Goal: Communication & Community: Connect with others

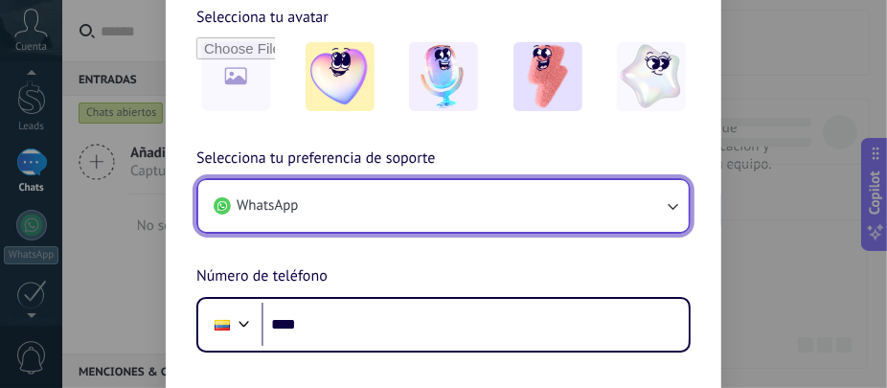
click at [629, 210] on button "WhatsApp" at bounding box center [443, 206] width 490 height 52
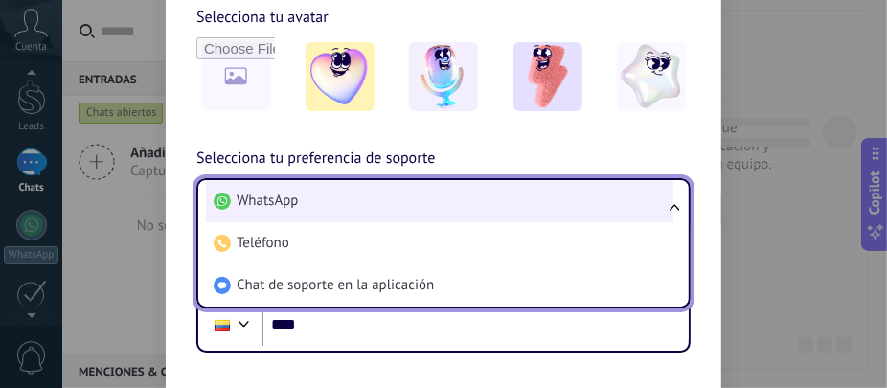
click at [411, 204] on li "WhatsApp" at bounding box center [439, 201] width 467 height 42
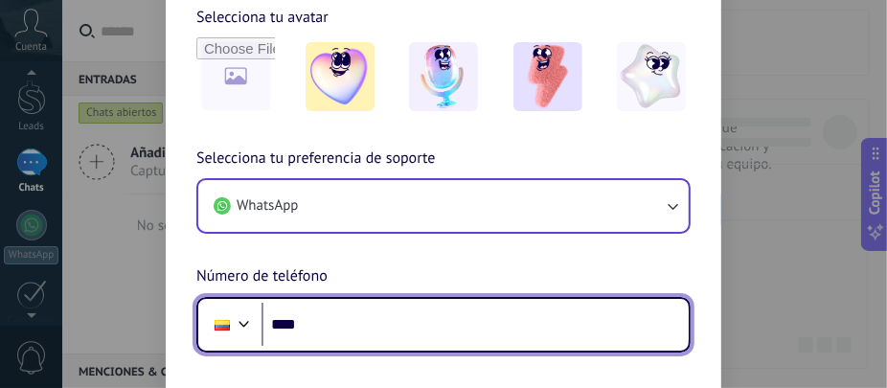
click at [375, 315] on input "****" at bounding box center [474, 325] width 427 height 44
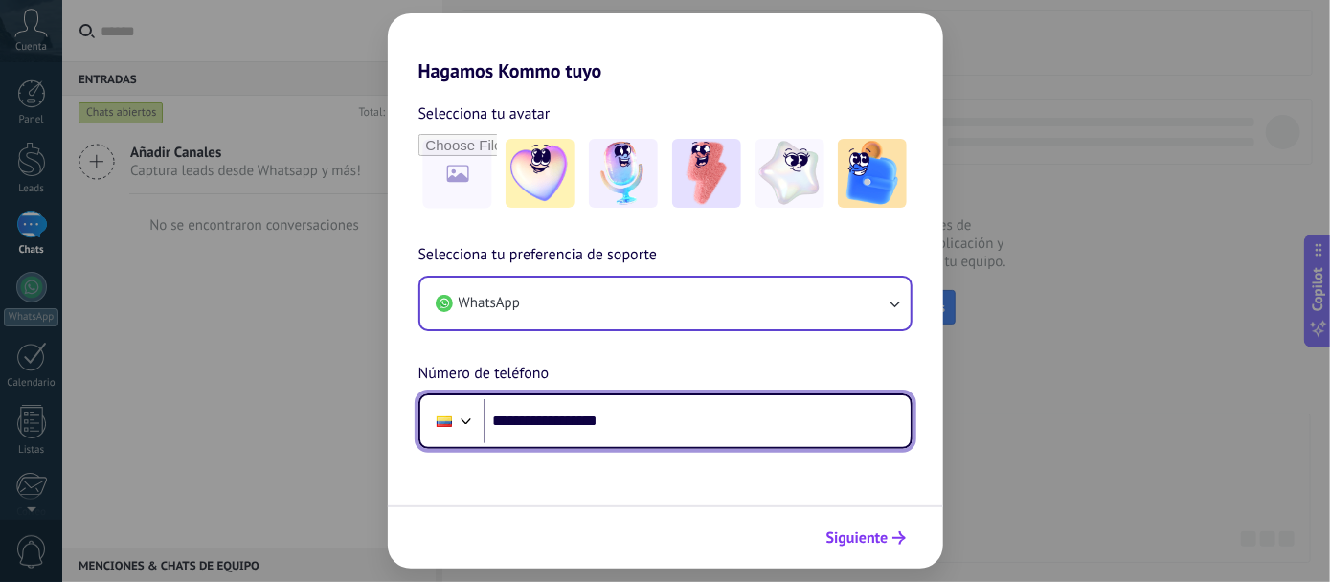
type input "**********"
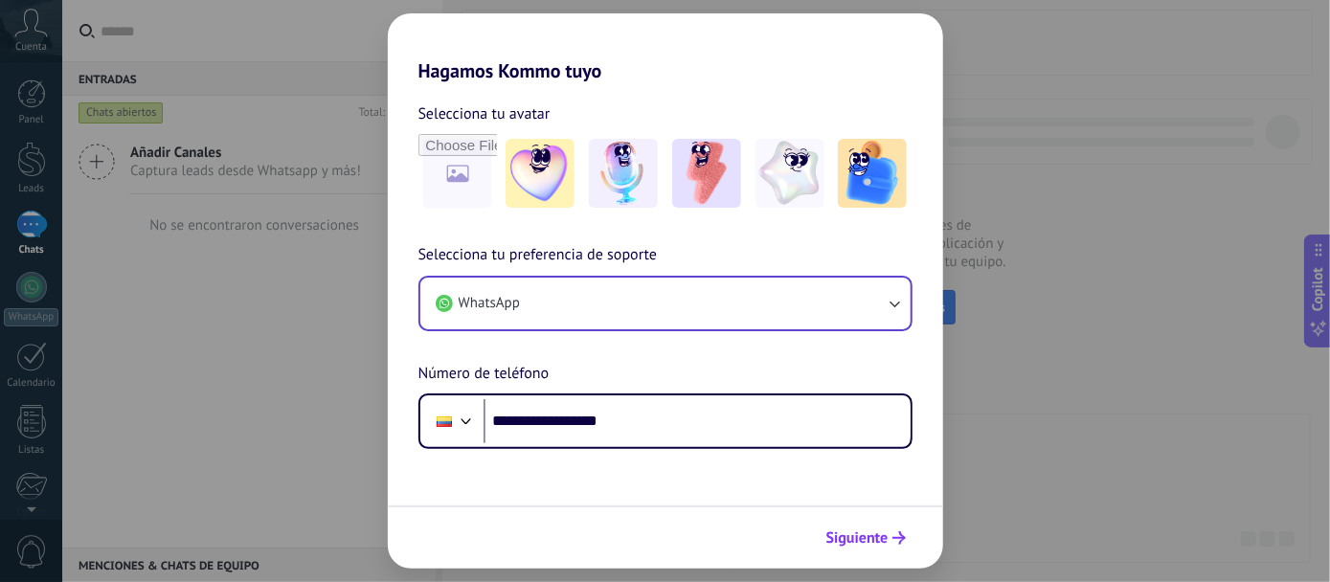
click at [886, 387] on icon "submit" at bounding box center [898, 537] width 13 height 13
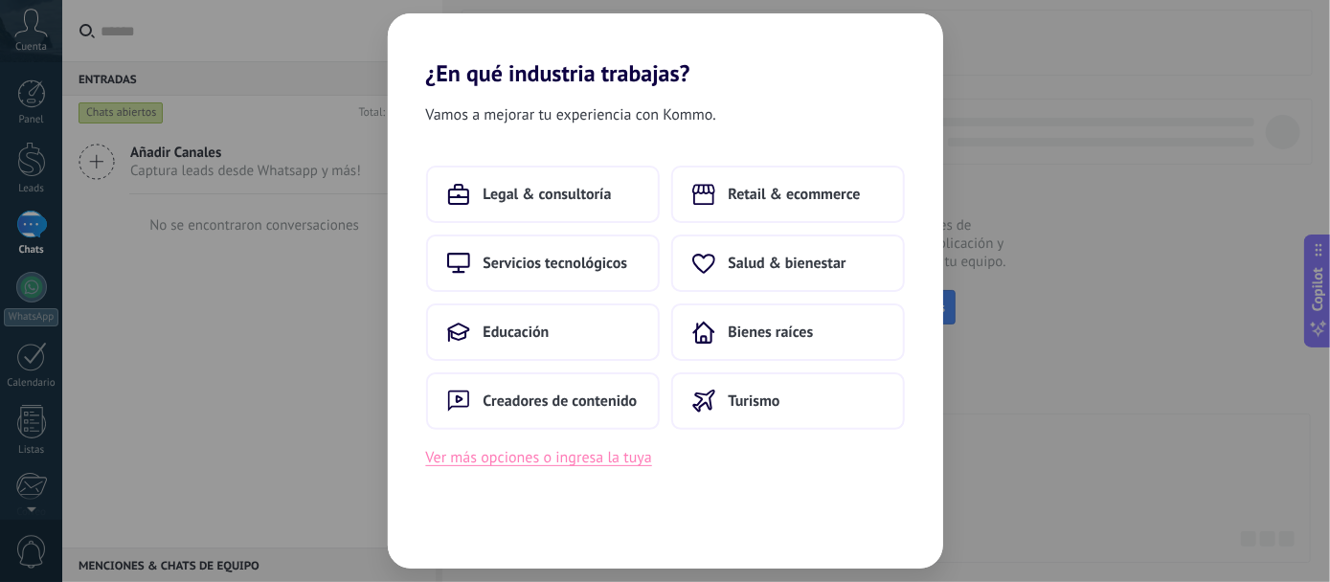
click at [530, 387] on button "Ver más opciones o ingresa la tuya" at bounding box center [539, 457] width 226 height 25
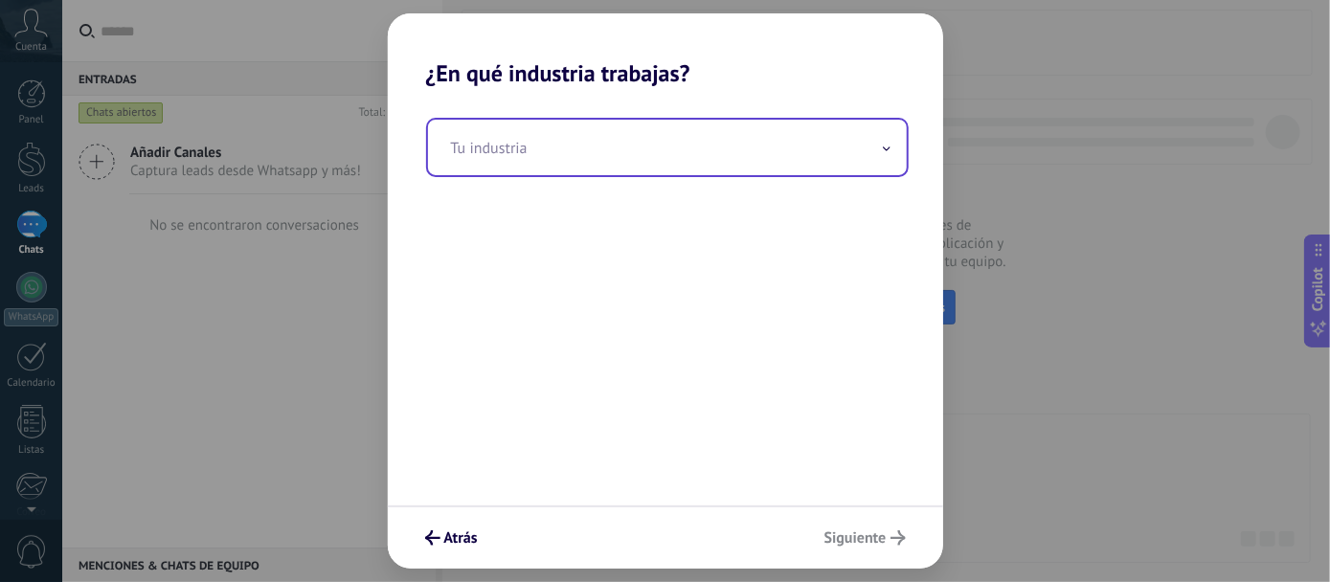
click at [606, 146] on input "text" at bounding box center [667, 148] width 479 height 56
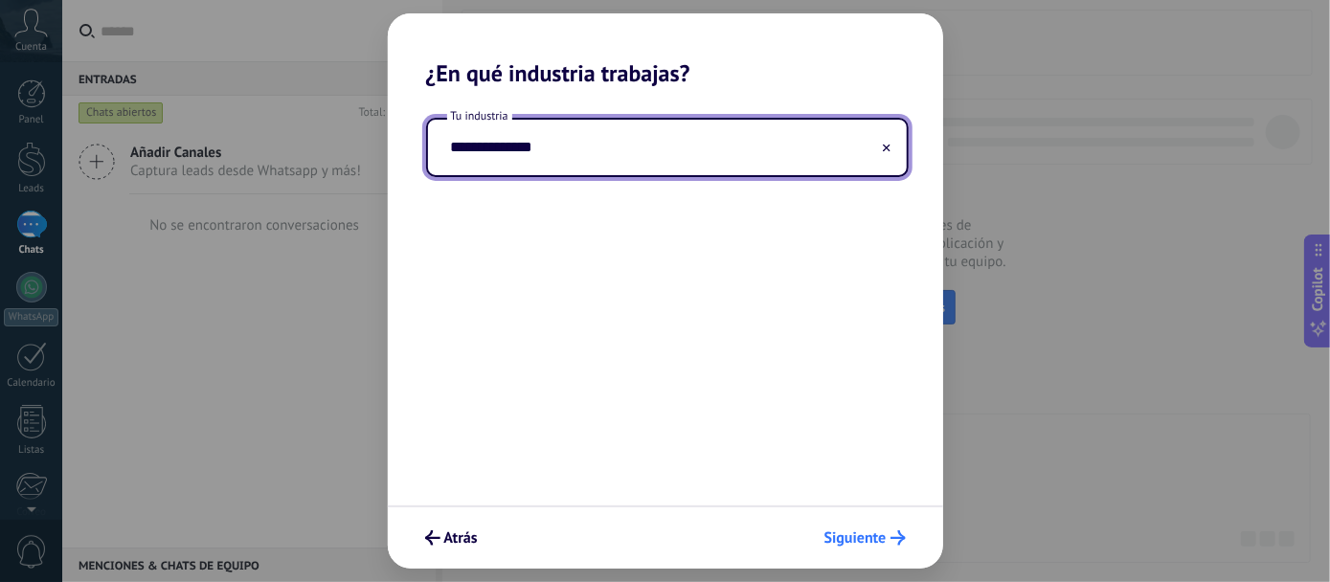
type input "**********"
click at [886, 387] on button "Siguiente" at bounding box center [865, 538] width 99 height 33
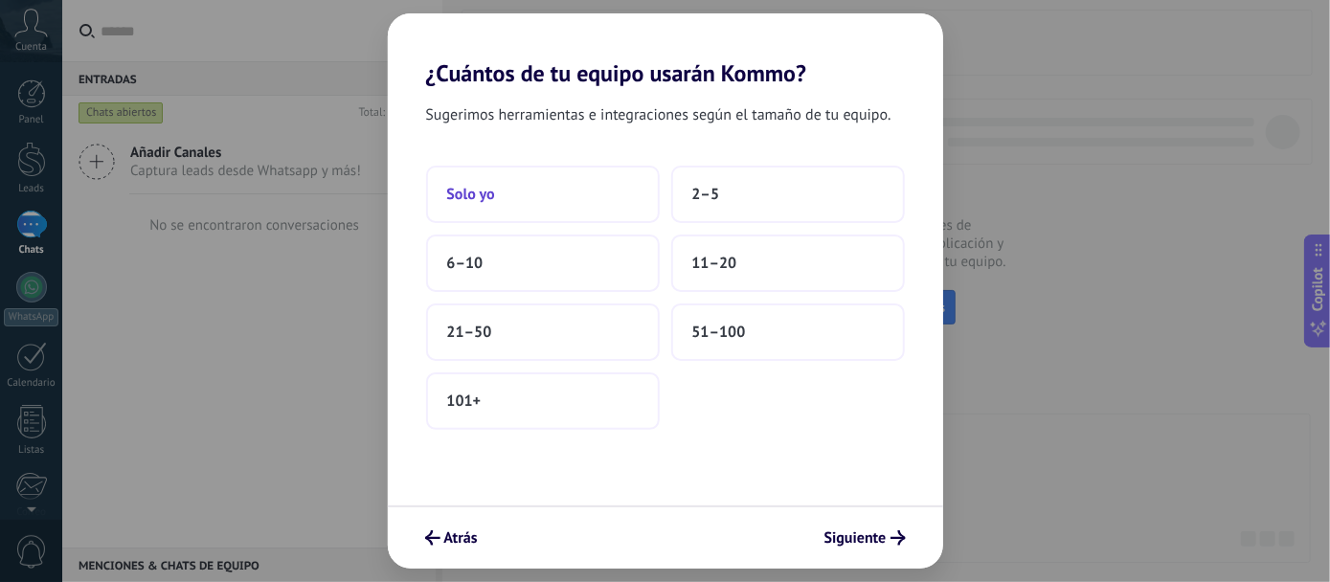
click at [584, 187] on button "Solo yo" at bounding box center [543, 194] width 234 height 57
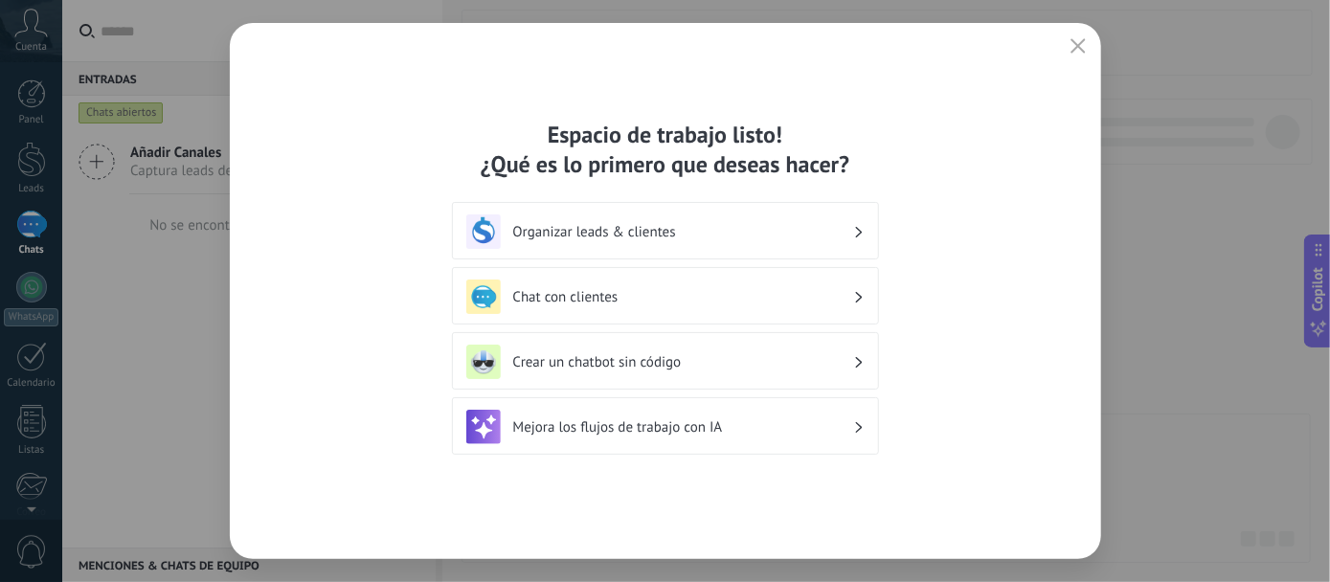
click at [672, 257] on div "Organizar leads & clientes" at bounding box center [665, 230] width 427 height 57
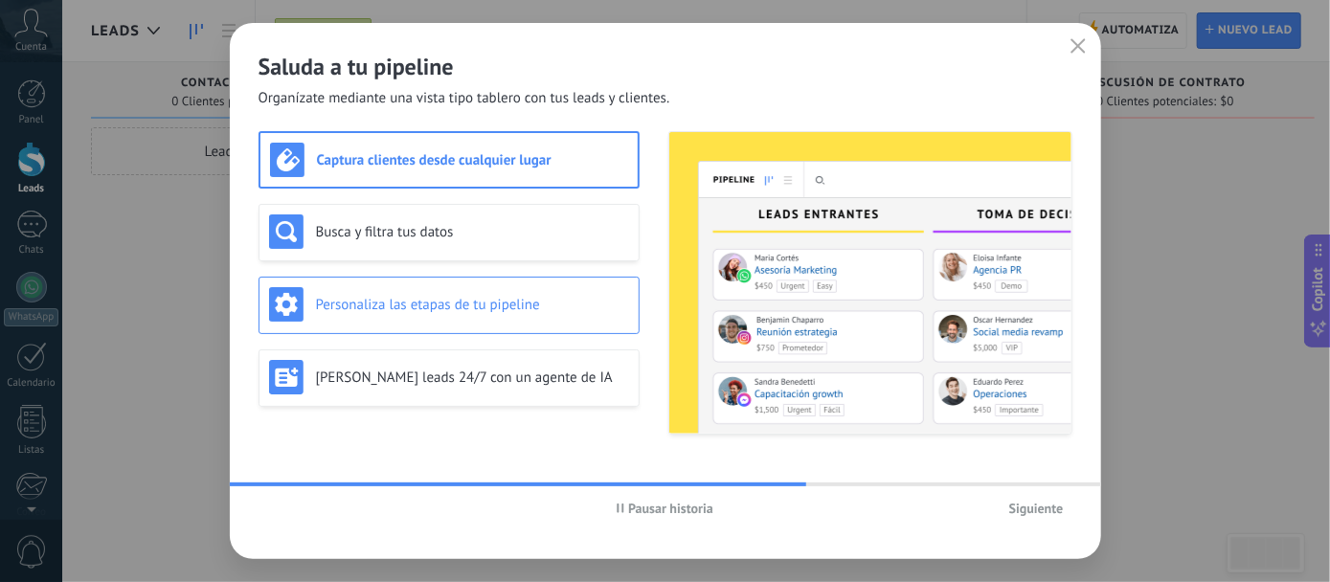
click at [438, 323] on div "Personaliza las etapas de tu pipeline" at bounding box center [448, 305] width 381 height 57
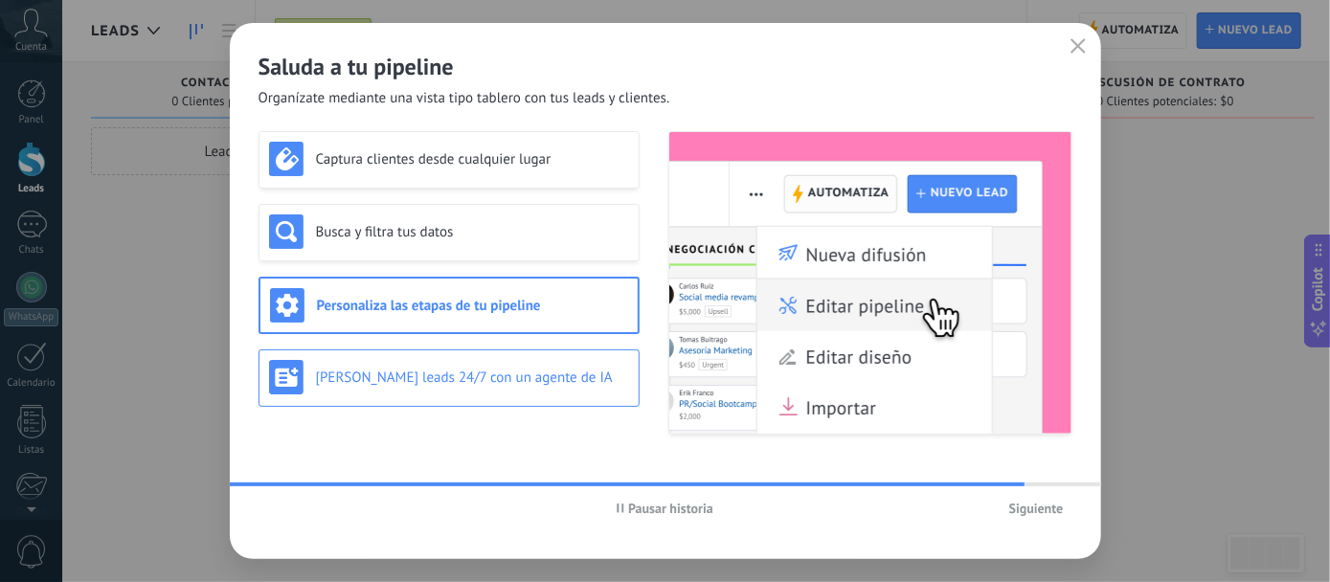
click at [337, 385] on h3 "[PERSON_NAME] leads 24/7 con un agente de IA" at bounding box center [472, 378] width 313 height 18
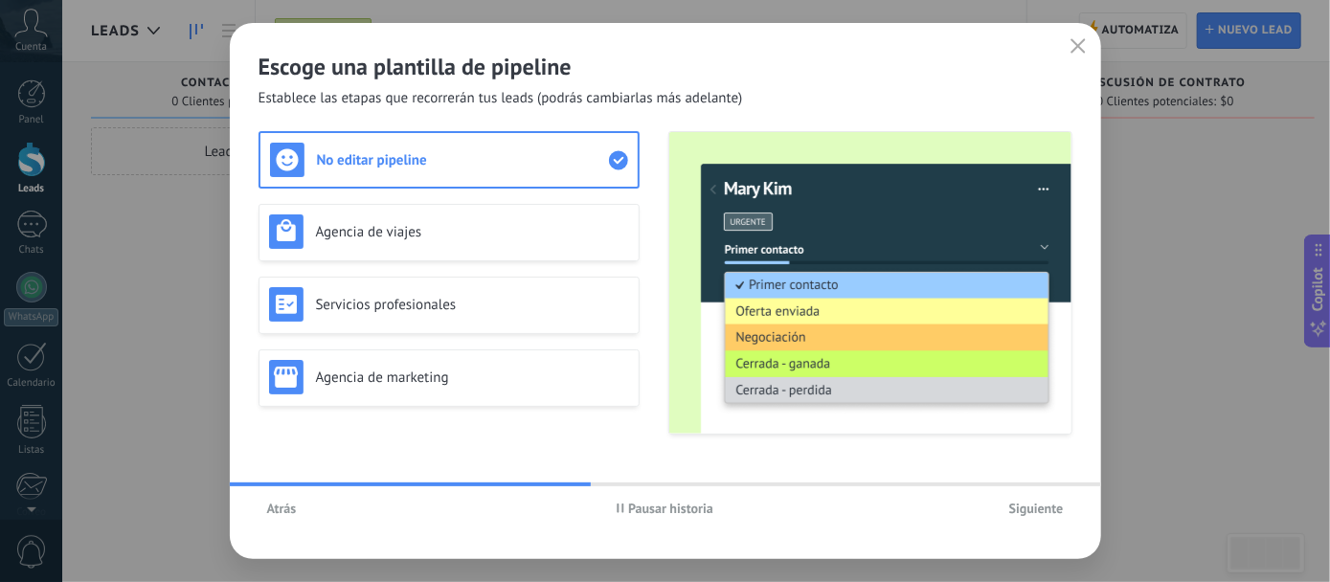
click at [286, 387] on span "Atrás" at bounding box center [282, 508] width 30 height 13
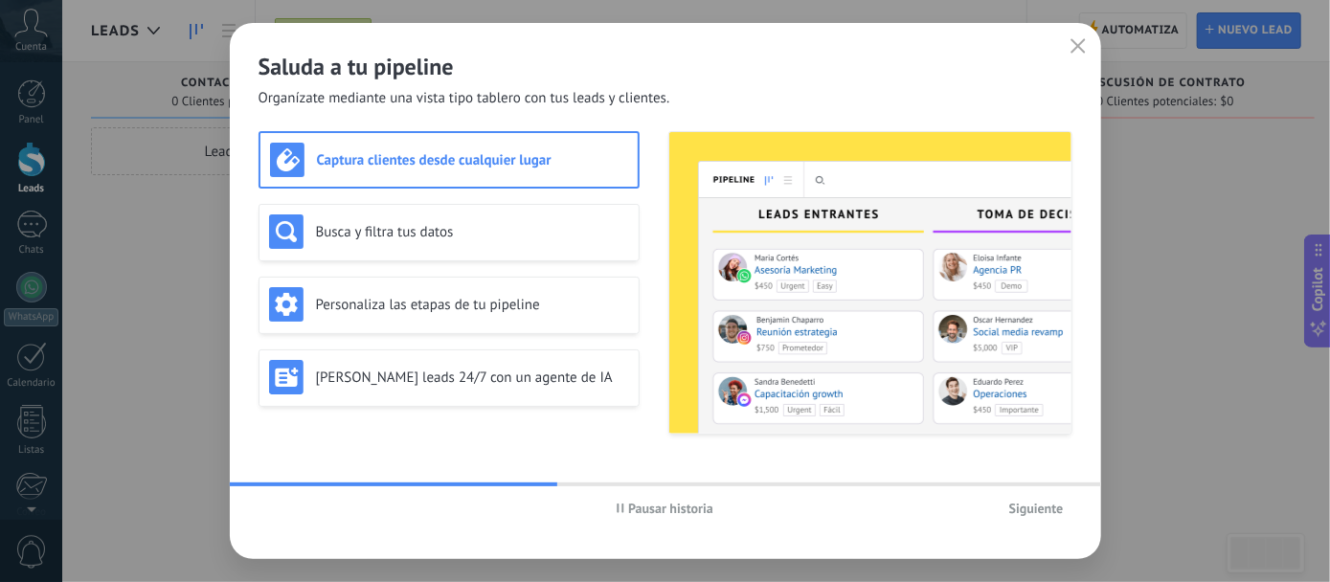
click at [886, 387] on span "Siguiente" at bounding box center [1036, 508] width 55 height 13
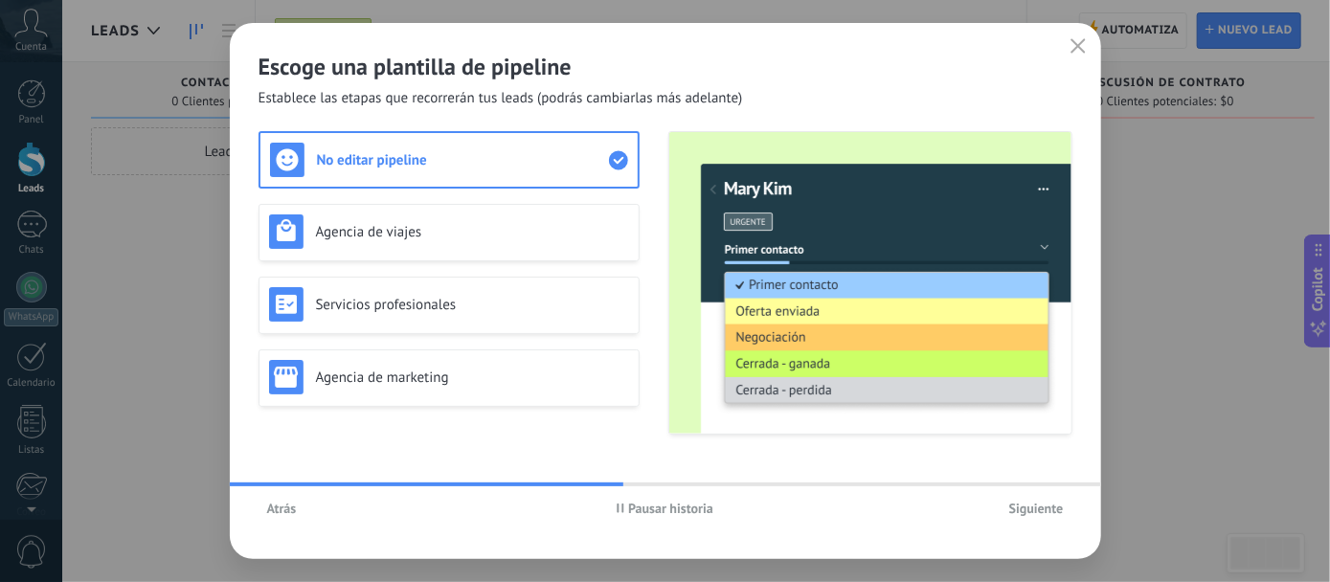
click at [886, 387] on button "Siguiente" at bounding box center [1036, 508] width 72 height 29
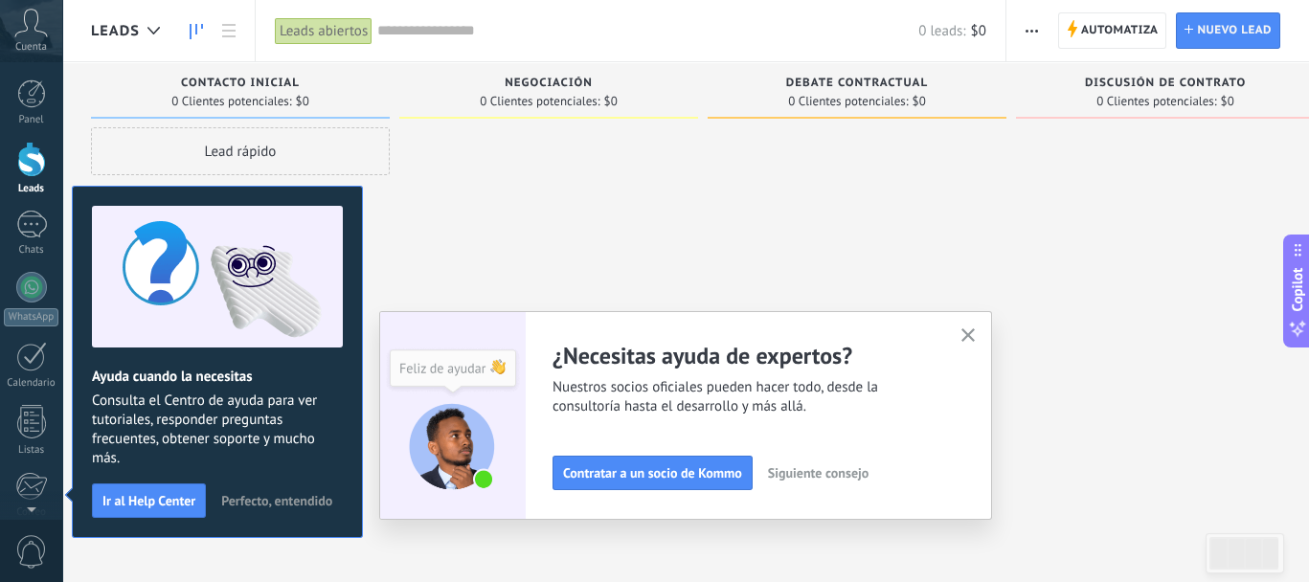
click at [886, 340] on icon "button" at bounding box center [968, 335] width 14 height 14
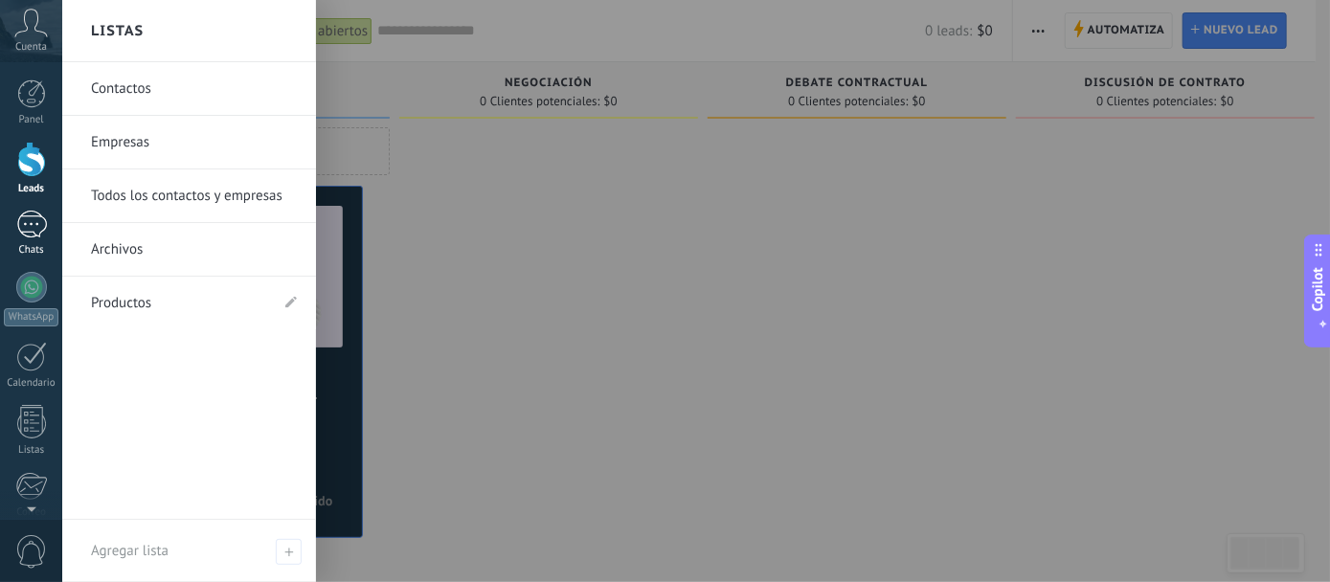
click at [32, 228] on div at bounding box center [31, 225] width 31 height 28
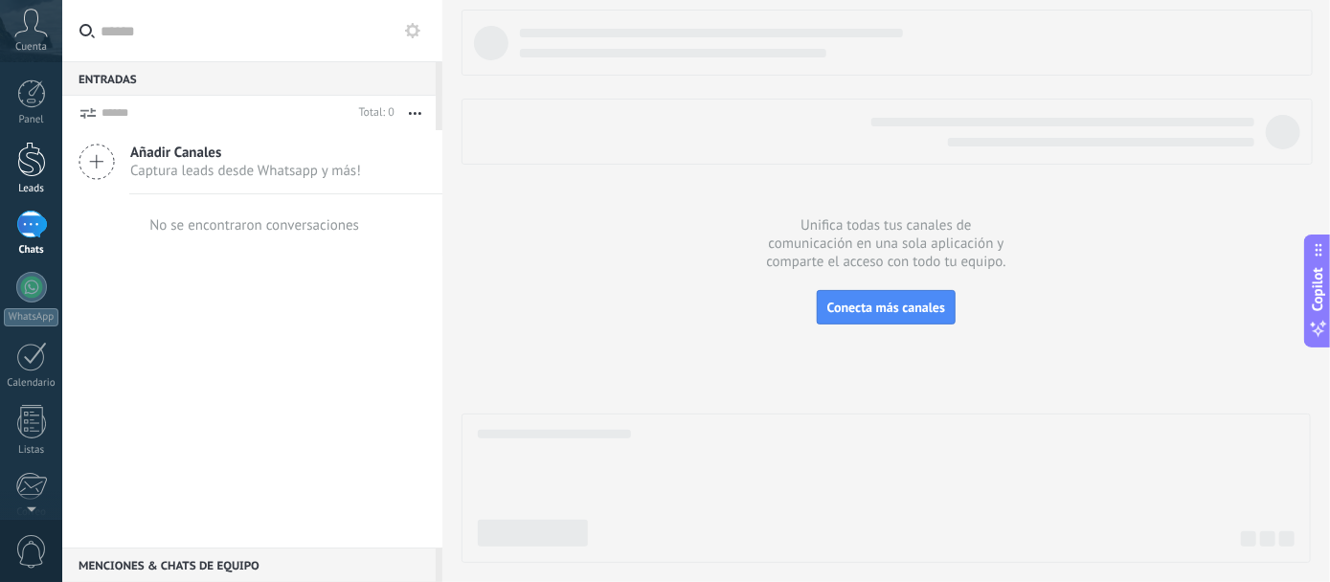
click at [14, 168] on link "Leads" at bounding box center [31, 169] width 62 height 54
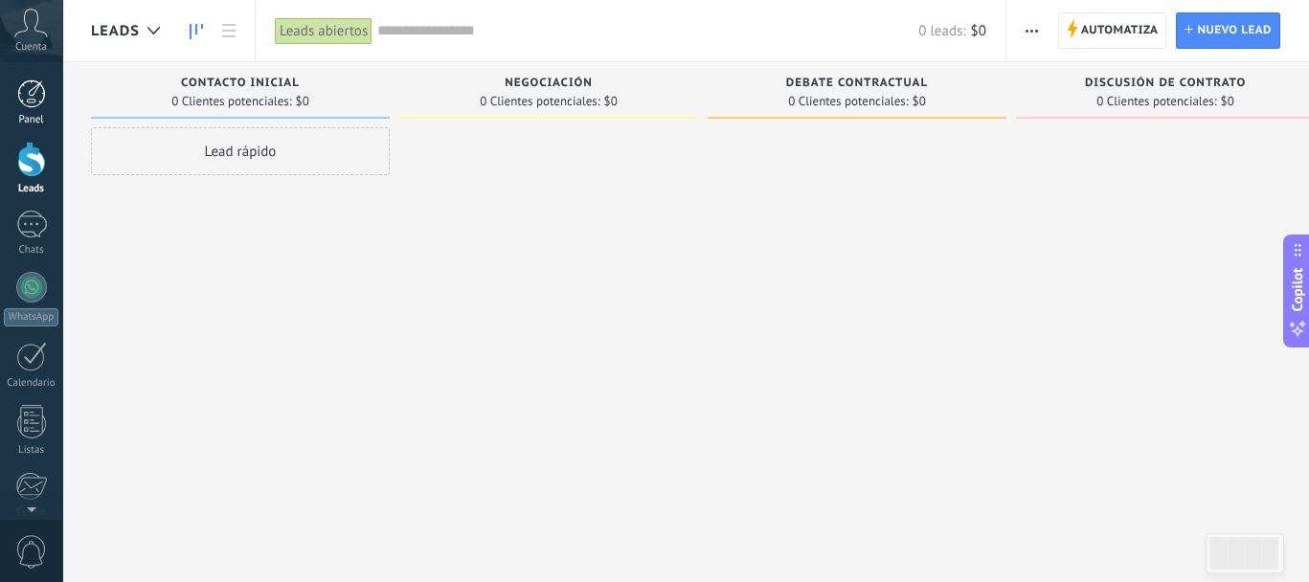
click at [30, 113] on link "Panel" at bounding box center [31, 102] width 62 height 47
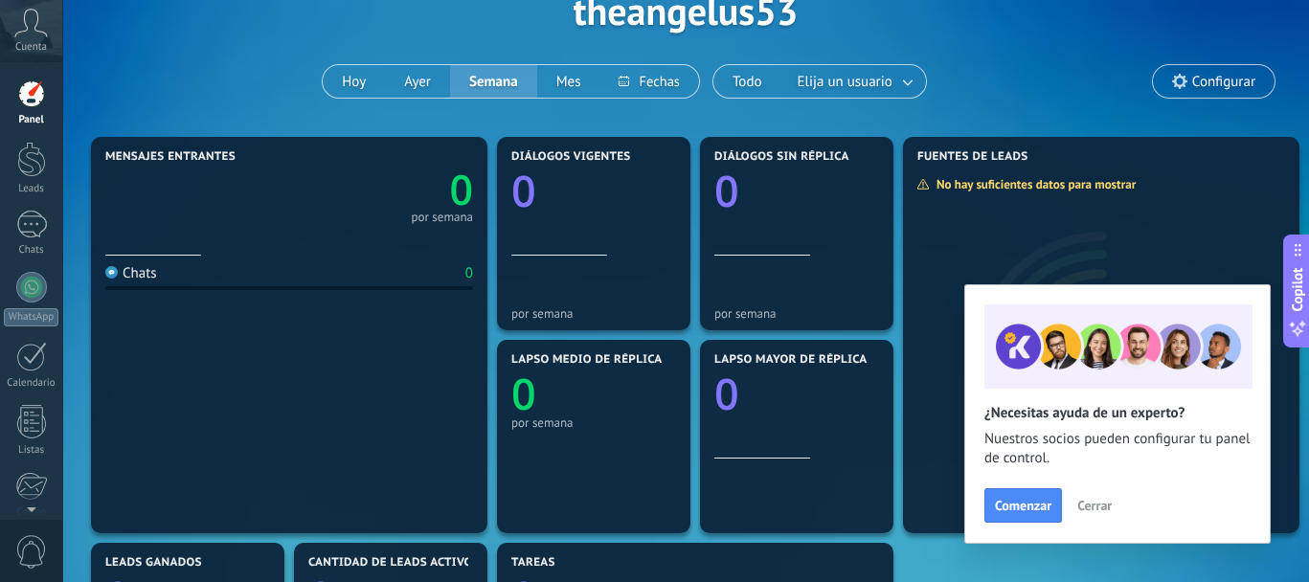
scroll to position [144, 0]
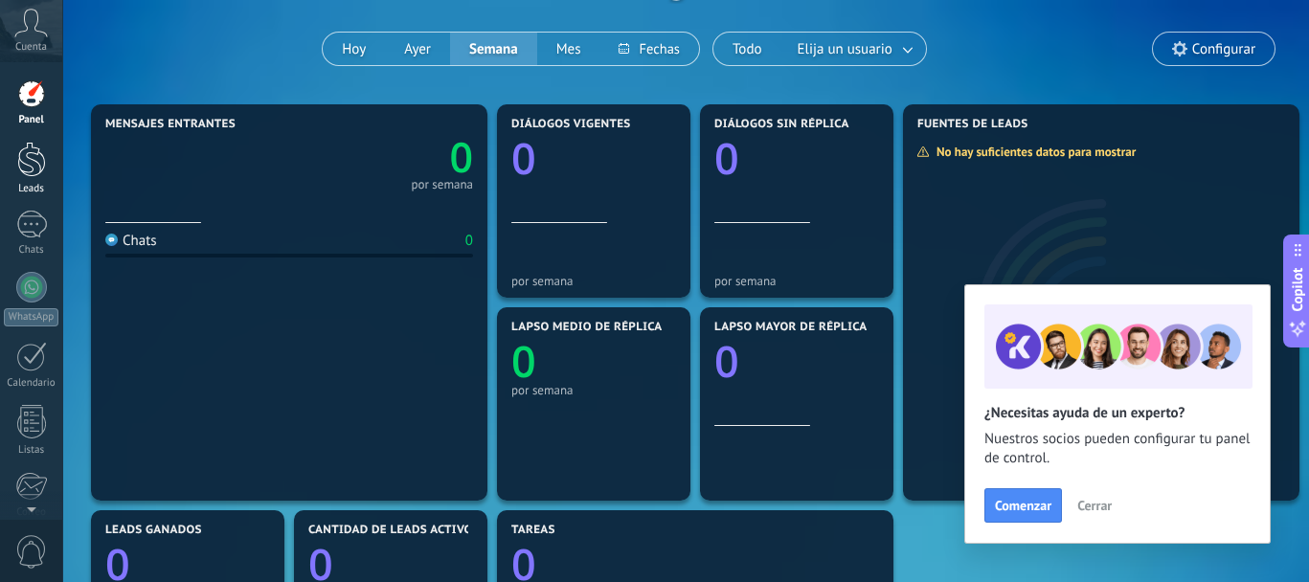
click at [29, 157] on div at bounding box center [31, 159] width 29 height 35
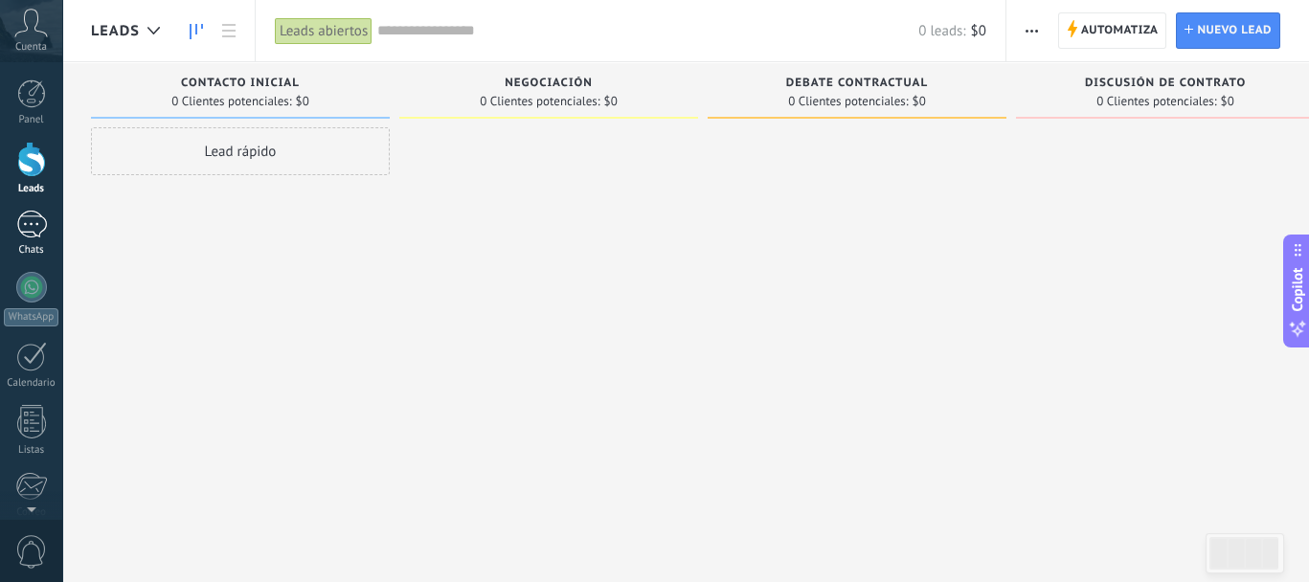
drag, startPoint x: 15, startPoint y: 235, endPoint x: 27, endPoint y: 226, distance: 14.4
click at [16, 235] on div at bounding box center [31, 225] width 31 height 28
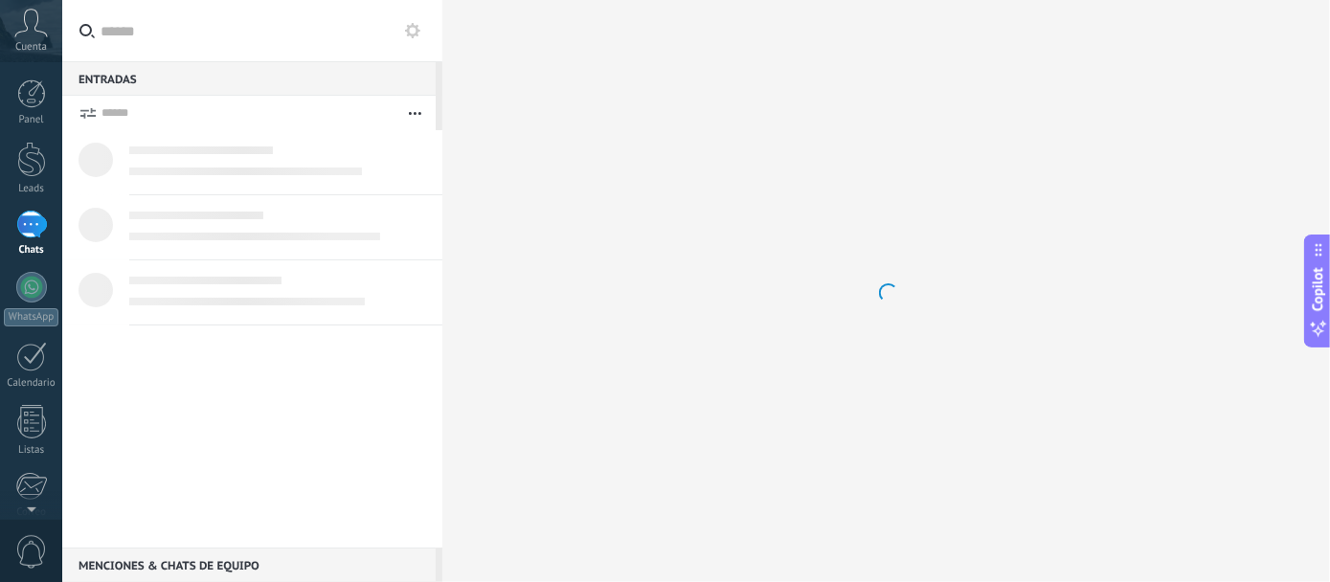
click at [28, 226] on div at bounding box center [31, 225] width 31 height 28
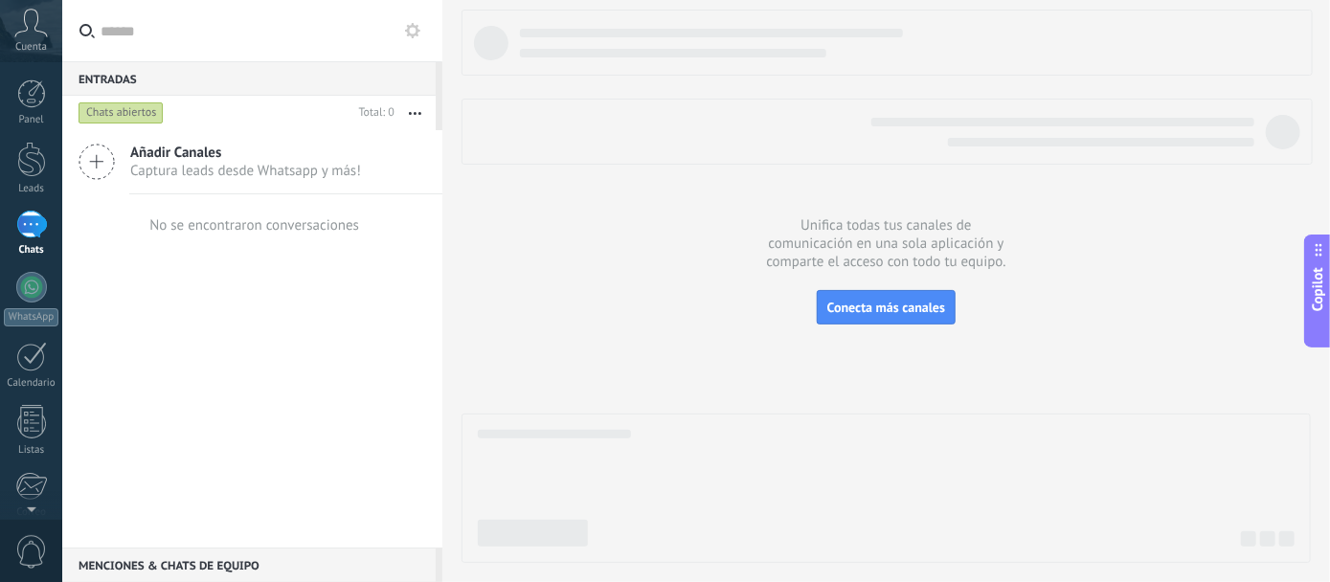
click at [236, 151] on span "Añadir Canales" at bounding box center [245, 153] width 231 height 18
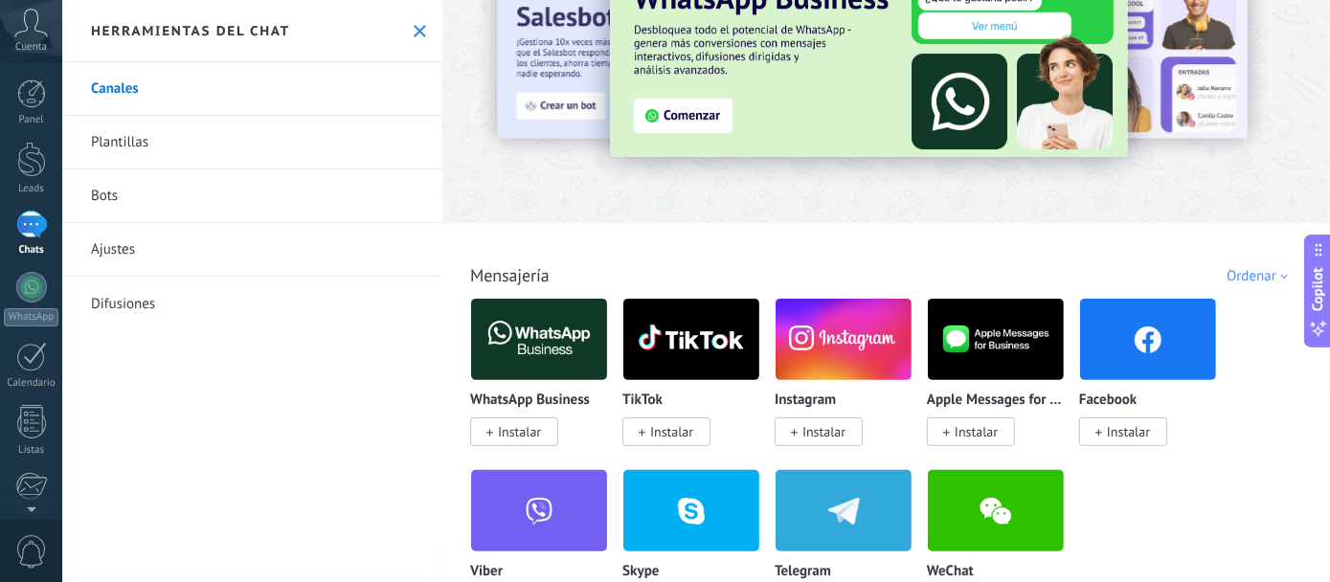
scroll to position [144, 0]
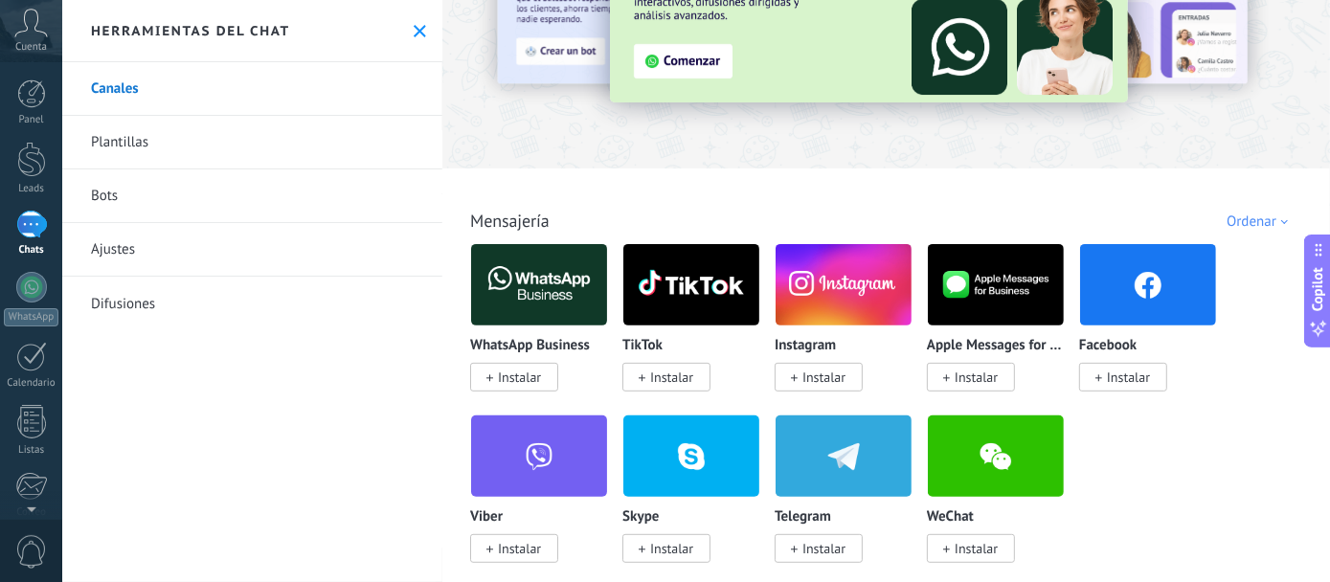
click at [886, 380] on span "Instalar" at bounding box center [1128, 377] width 43 height 17
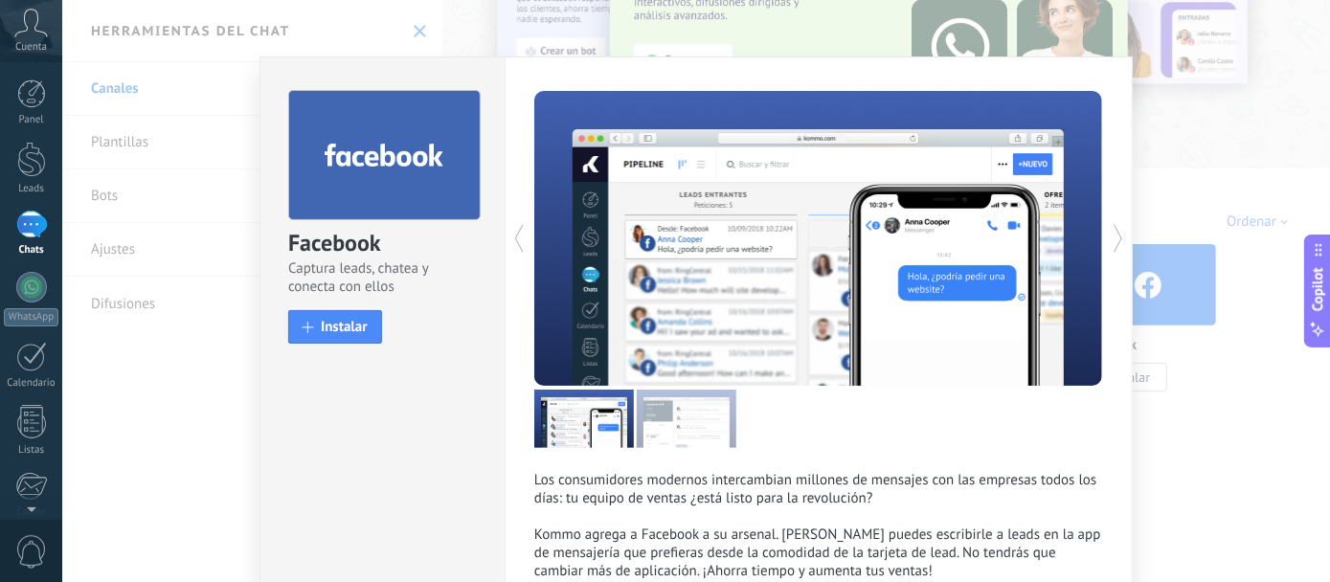
scroll to position [0, 0]
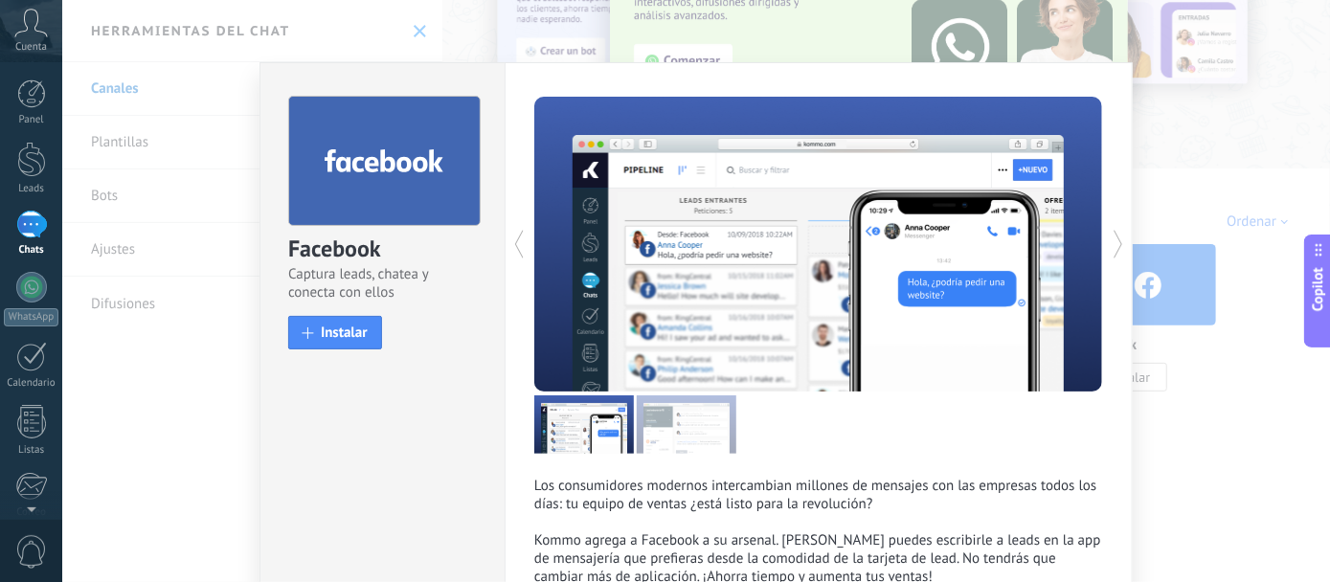
click at [886, 113] on div "Facebook Captura leads, chatea y conecta con ellos install Instalar Los consumi…" at bounding box center [696, 291] width 1268 height 582
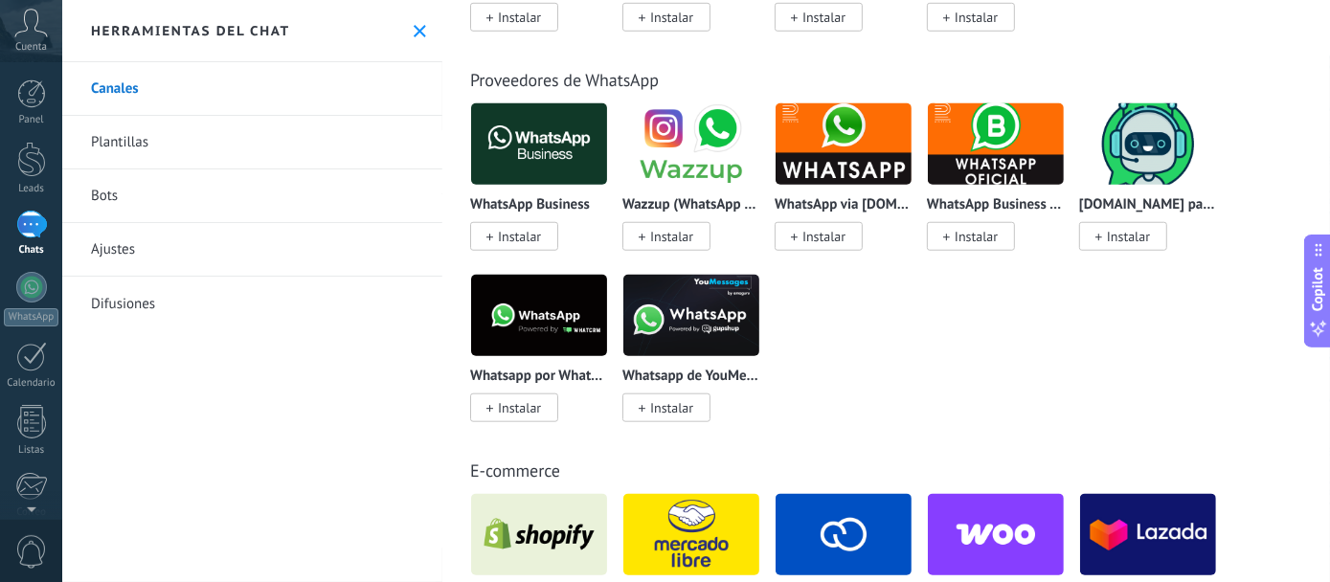
scroll to position [718, 0]
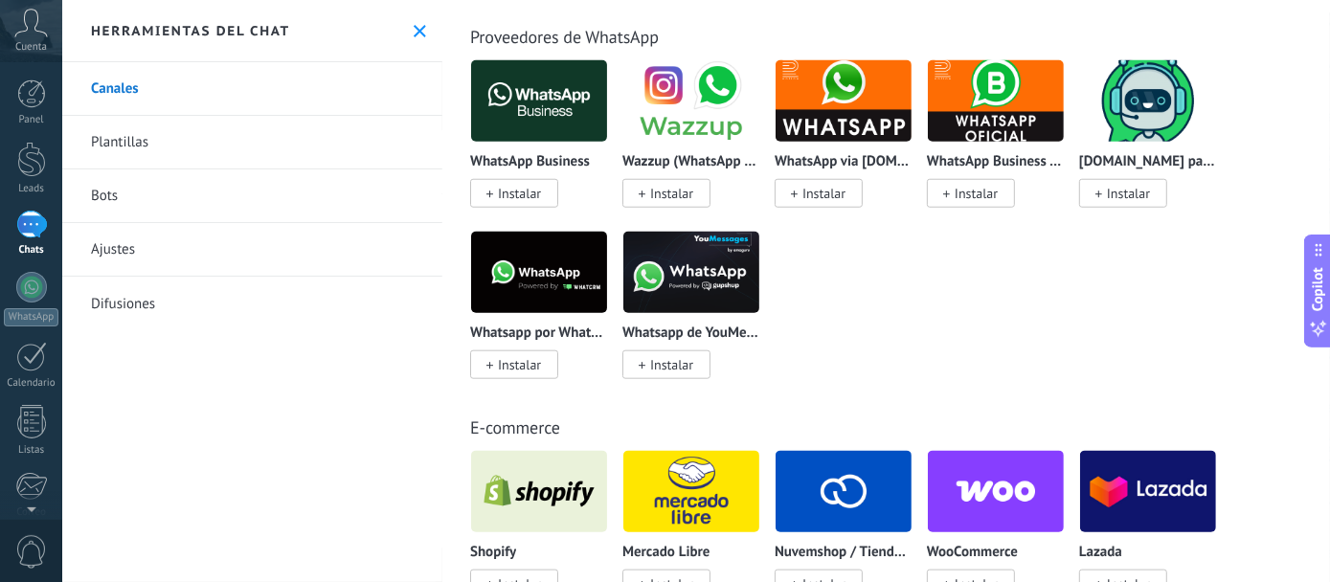
click at [157, 153] on link "Plantillas" at bounding box center [252, 143] width 380 height 54
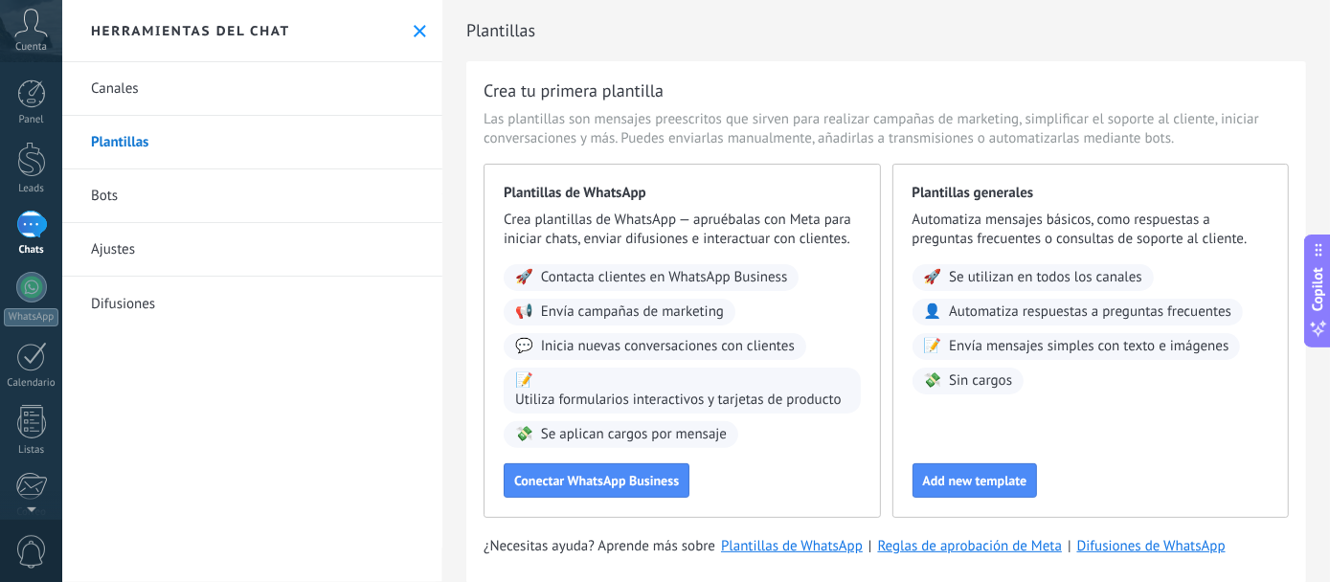
scroll to position [42, 0]
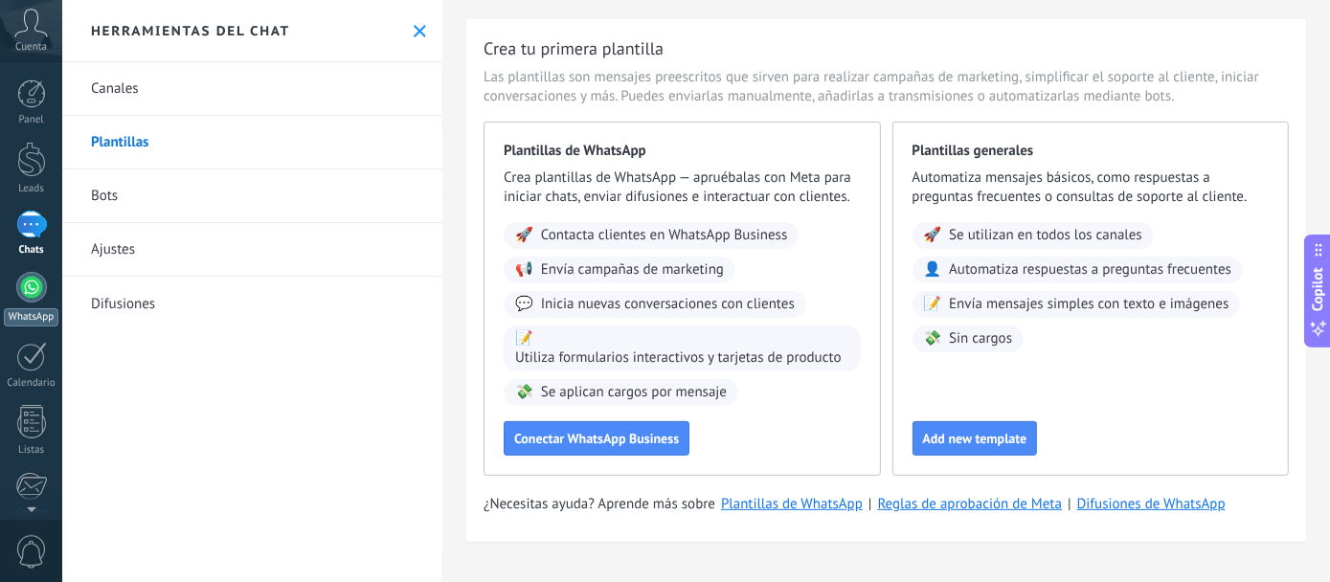
click at [12, 281] on link "WhatsApp" at bounding box center [31, 299] width 62 height 55
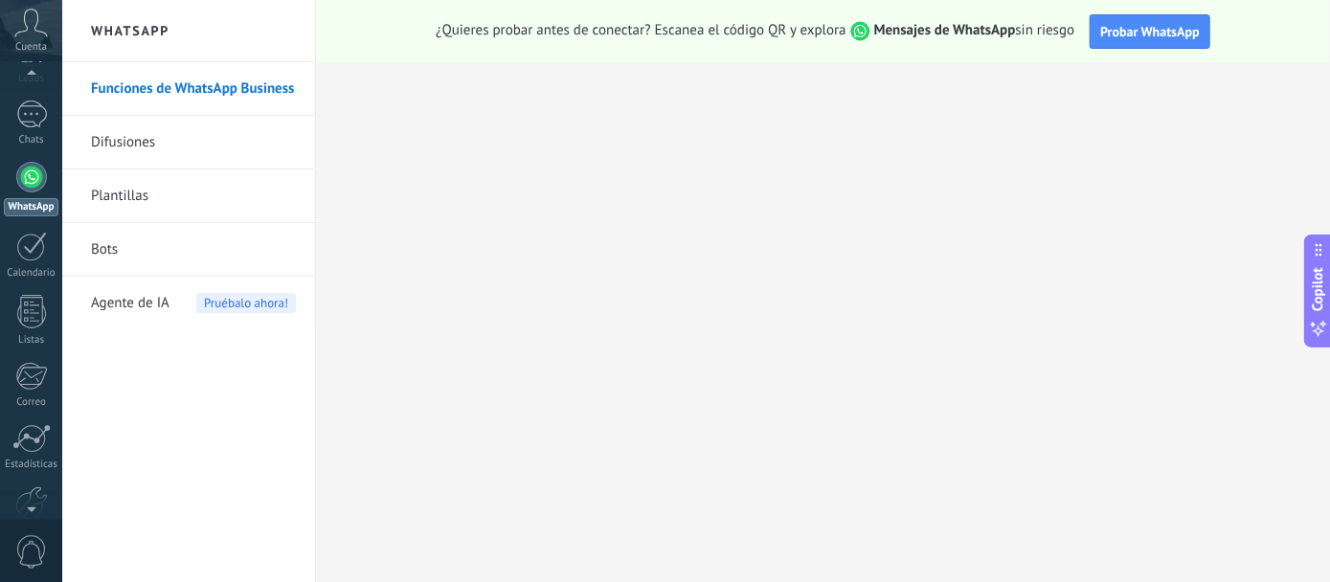
scroll to position [85, 0]
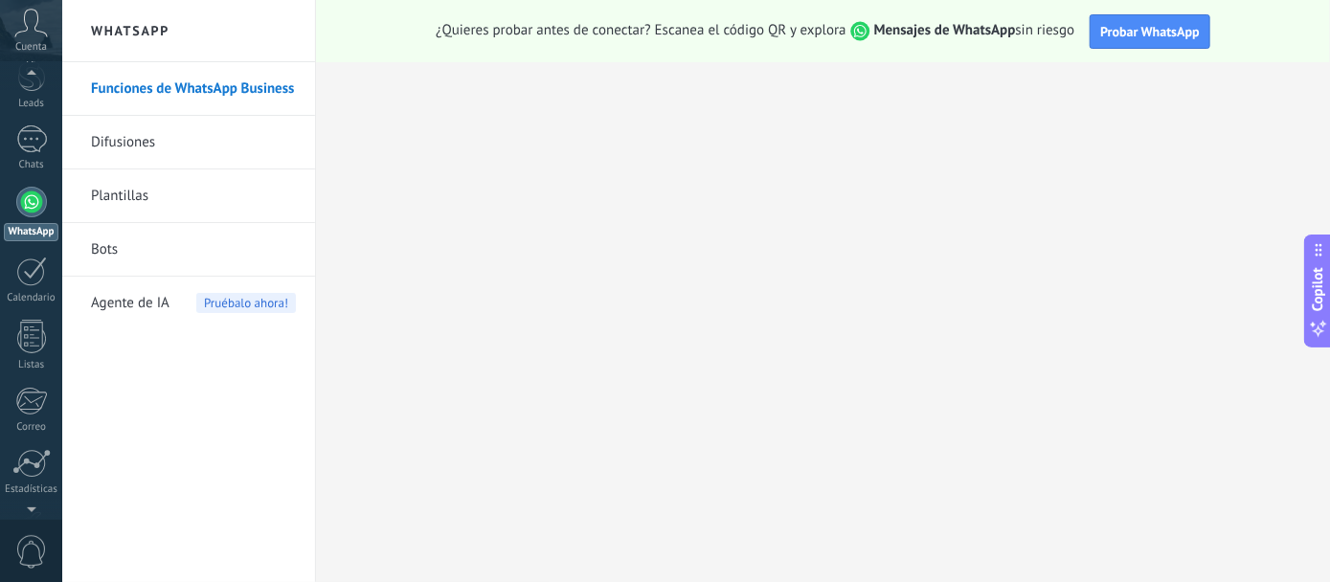
click at [26, 31] on use at bounding box center [31, 23] width 33 height 28
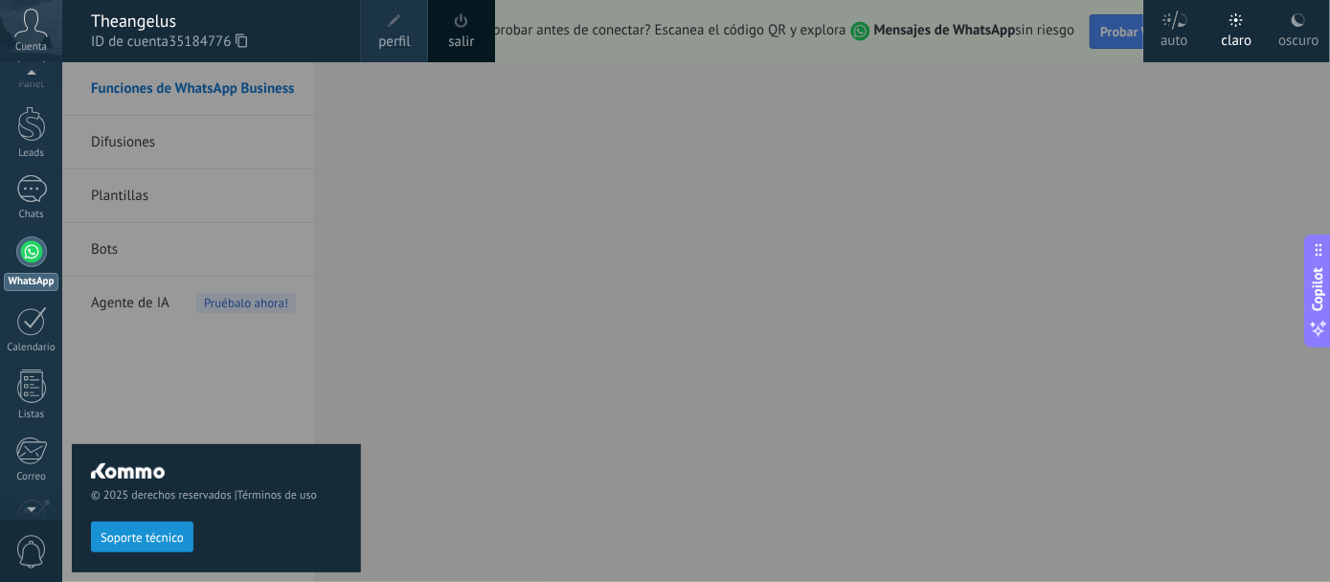
scroll to position [16, 0]
click at [42, 81] on div at bounding box center [31, 93] width 29 height 29
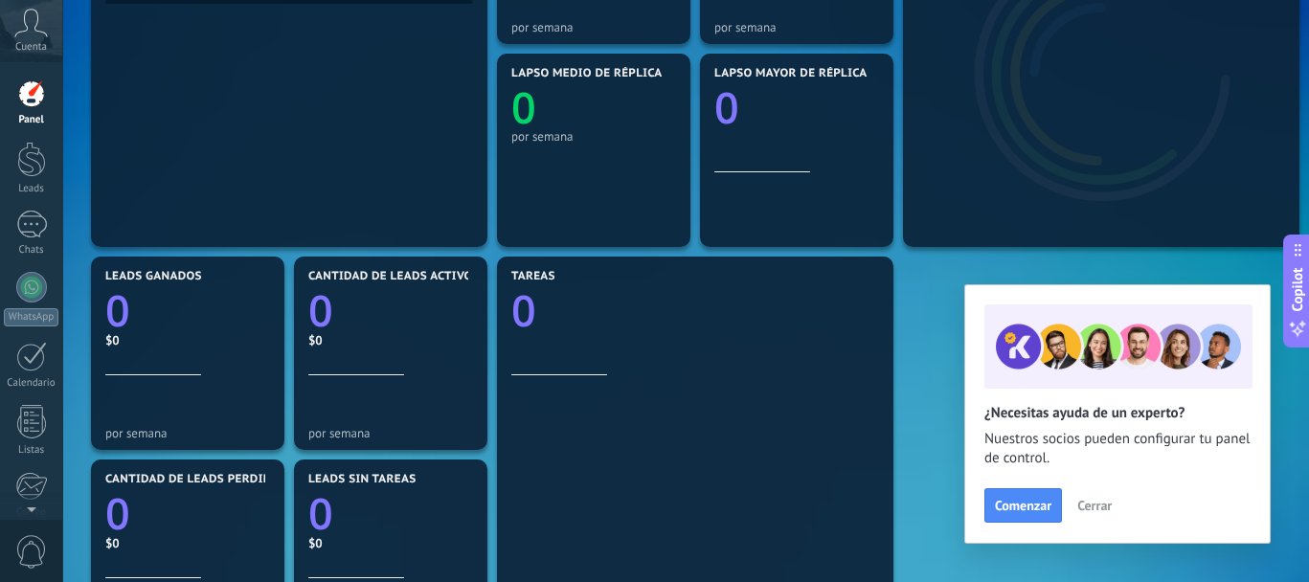
scroll to position [431, 0]
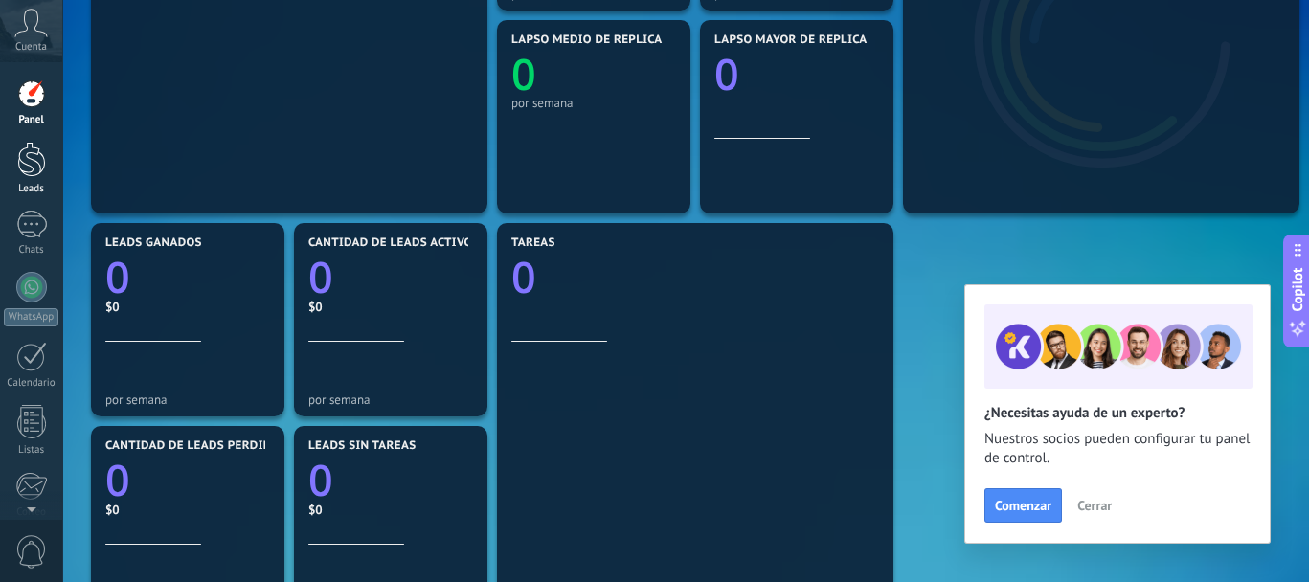
click at [31, 175] on div at bounding box center [31, 159] width 29 height 35
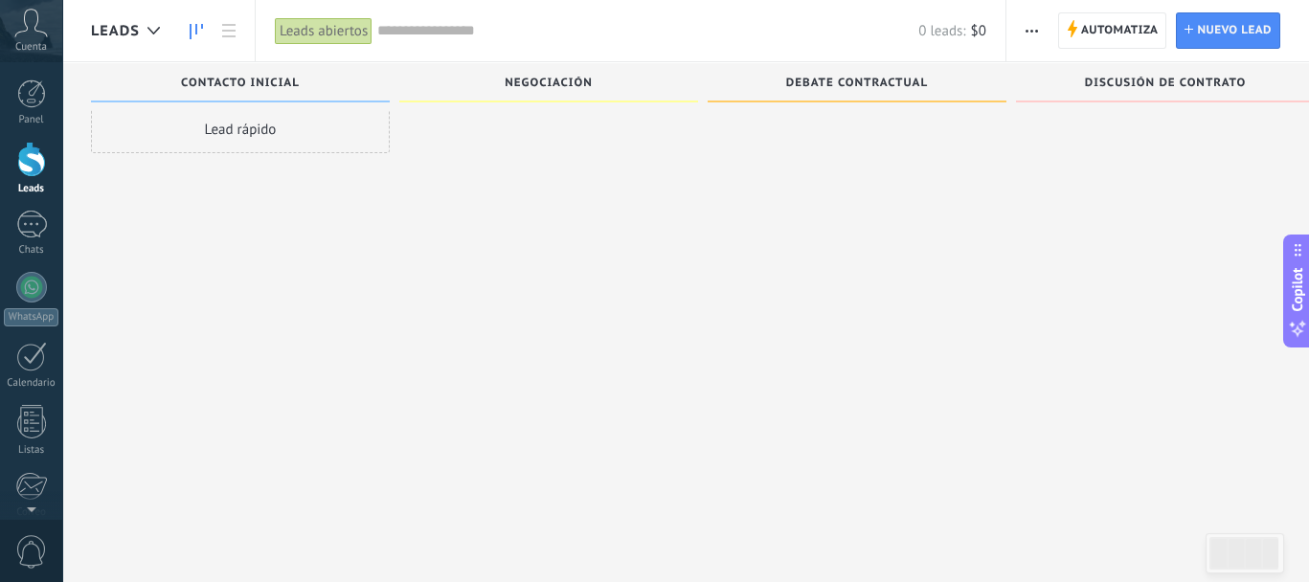
scroll to position [32, 0]
click at [21, 227] on div at bounding box center [31, 225] width 31 height 28
